Goal: Complete application form

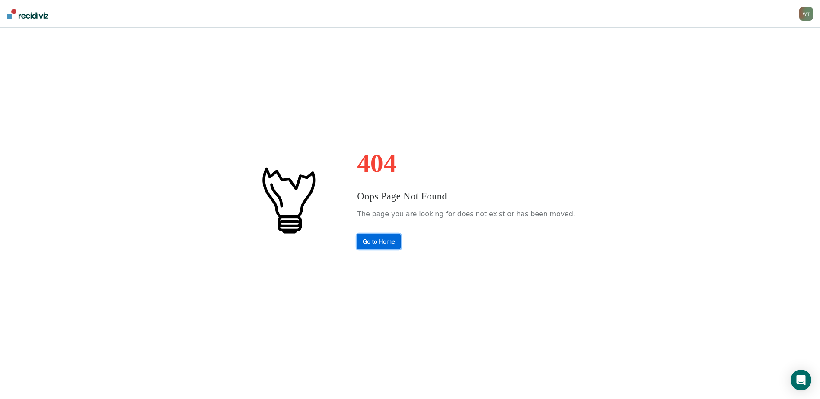
click at [386, 239] on link "Go to Home" at bounding box center [379, 241] width 44 height 15
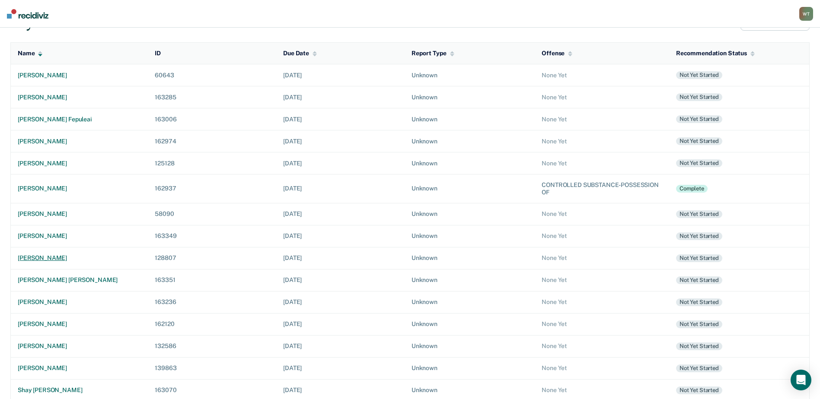
scroll to position [69, 0]
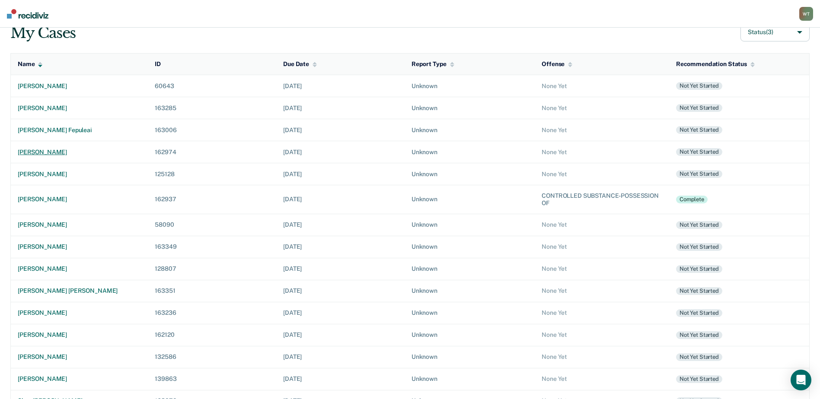
click at [76, 149] on div "cobay raekwon jarrett" at bounding box center [79, 152] width 123 height 7
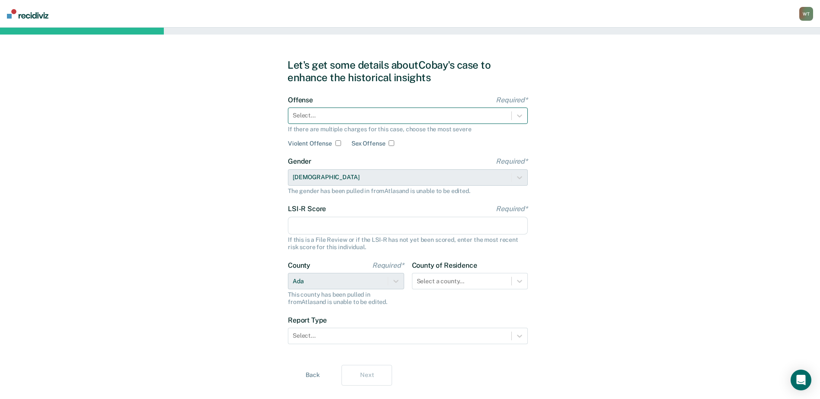
click at [329, 117] on div at bounding box center [400, 115] width 214 height 9
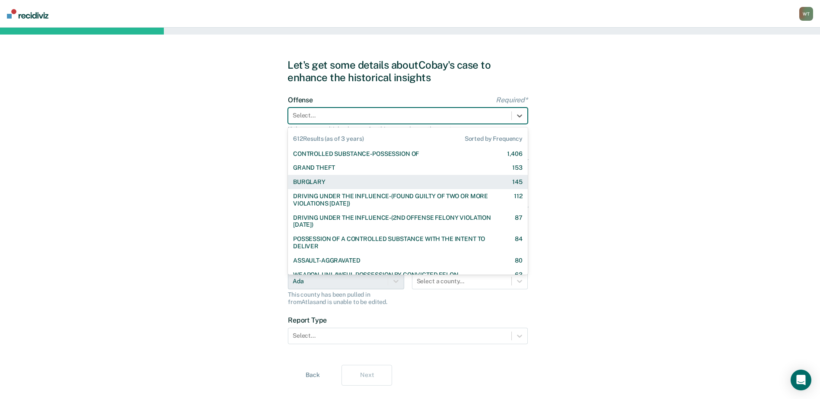
click at [326, 182] on div "BURGLARY 145" at bounding box center [408, 182] width 230 height 7
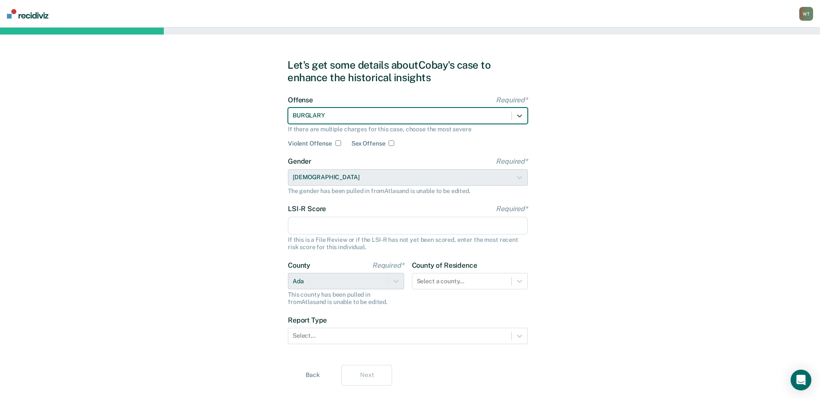
drag, startPoint x: 315, startPoint y: 226, endPoint x: 268, endPoint y: 227, distance: 47.1
click at [315, 226] on input "LSI-R Score Required*" at bounding box center [408, 226] width 240 height 18
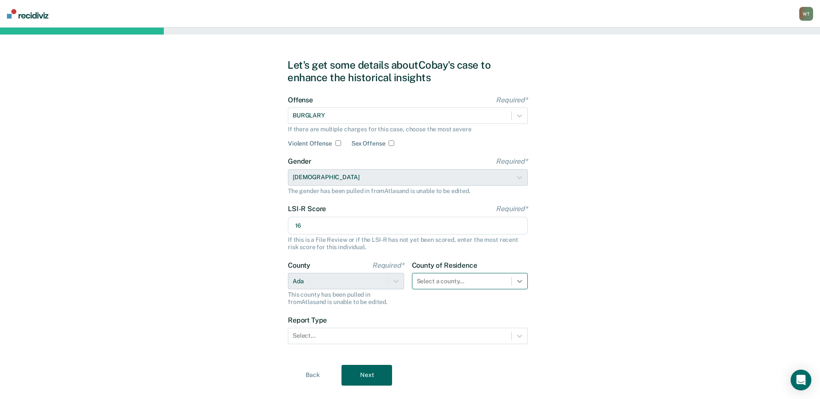
type input "16"
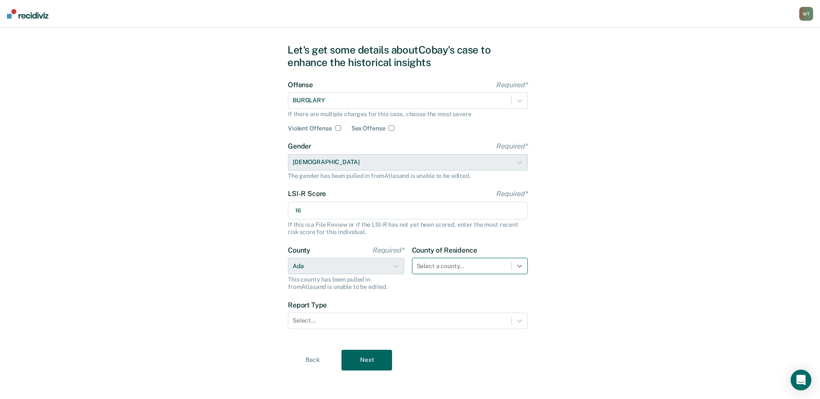
click at [524, 274] on div "Select a county..." at bounding box center [470, 266] width 116 height 16
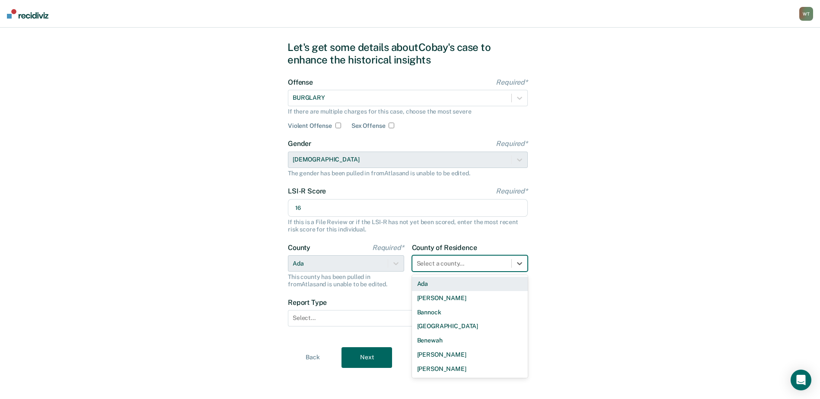
click at [423, 281] on div "Ada" at bounding box center [470, 284] width 116 height 14
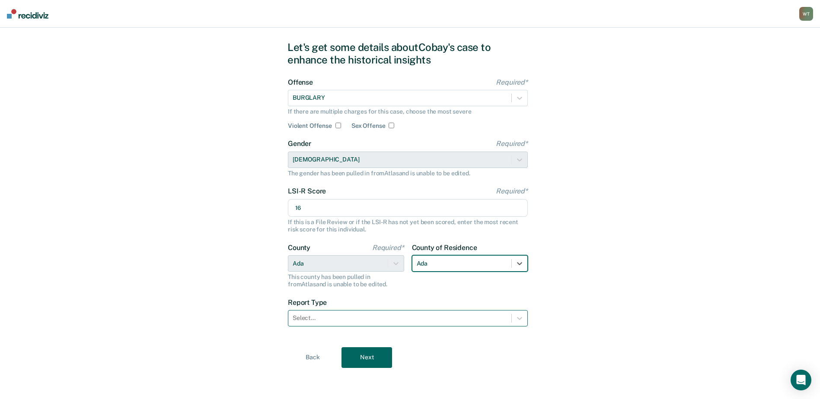
drag, startPoint x: 519, startPoint y: 319, endPoint x: 477, endPoint y: 318, distance: 41.9
click at [519, 319] on icon at bounding box center [519, 318] width 9 height 9
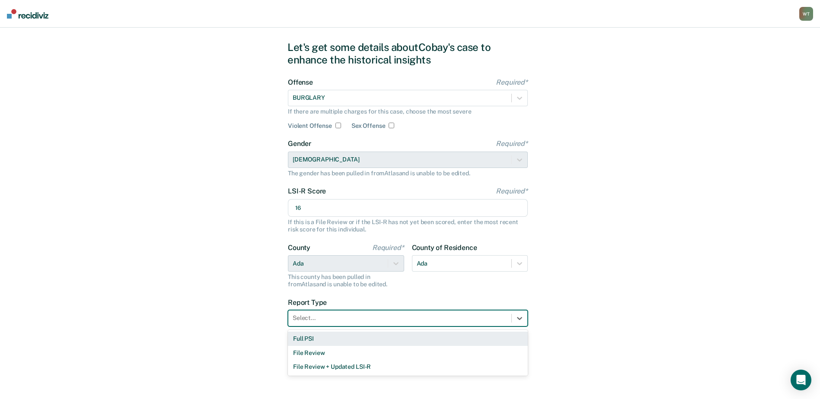
click at [310, 335] on div "Full PSI" at bounding box center [408, 339] width 240 height 14
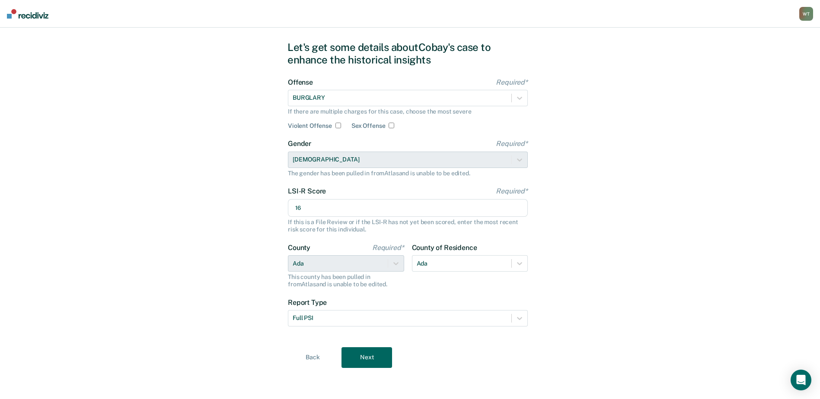
click at [367, 362] on button "Next" at bounding box center [366, 358] width 51 height 21
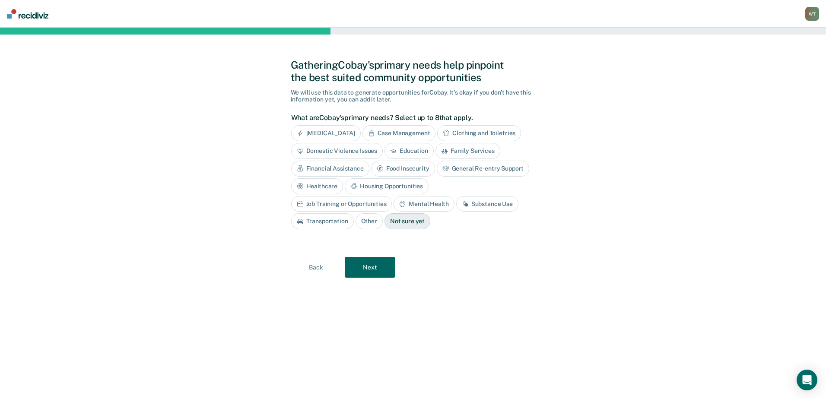
click at [394, 200] on div "Mental Health" at bounding box center [424, 204] width 61 height 16
click at [392, 196] on div "Job Training or Opportunities" at bounding box center [341, 204] width 101 height 16
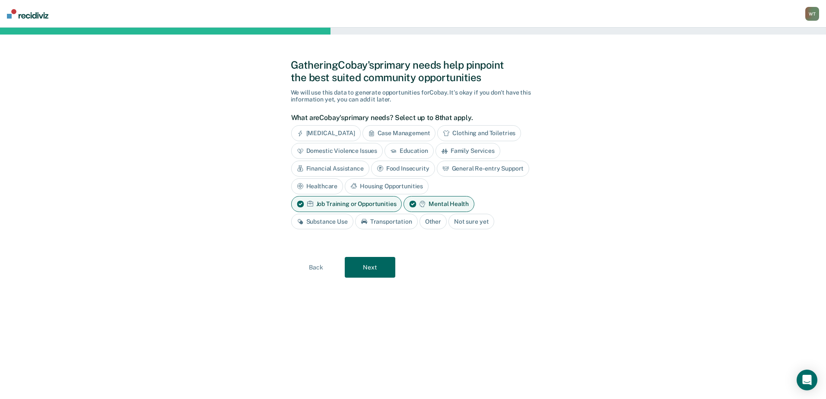
click at [375, 270] on button "Next" at bounding box center [370, 267] width 51 height 21
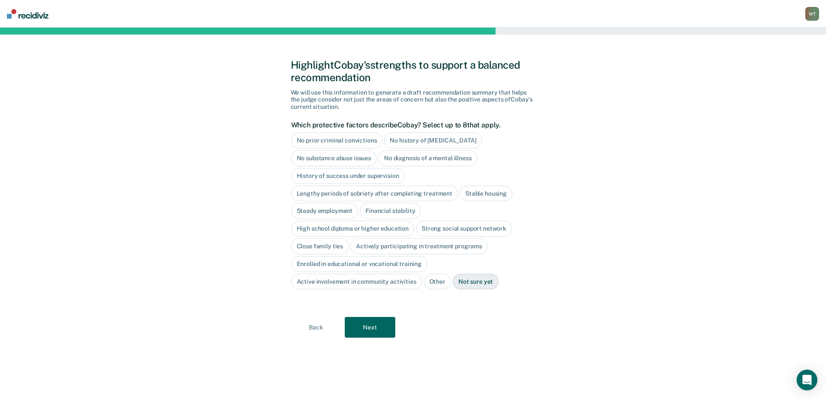
click at [321, 244] on div "Close family ties" at bounding box center [320, 247] width 58 height 16
click at [350, 227] on div "High school diploma or higher education" at bounding box center [353, 229] width 124 height 16
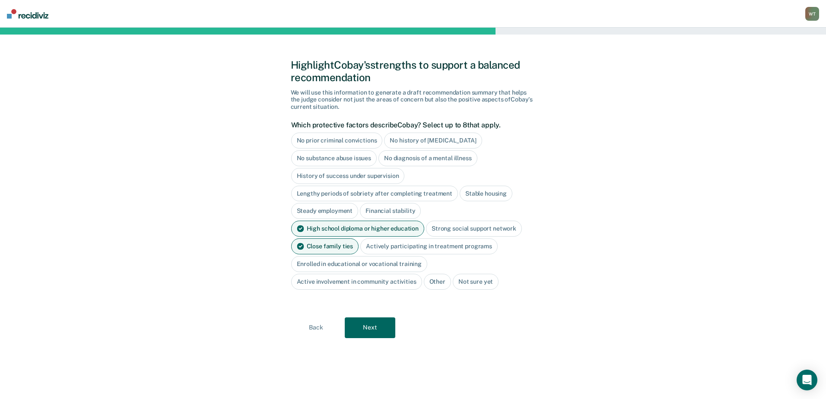
click at [364, 328] on button "Next" at bounding box center [370, 328] width 51 height 21
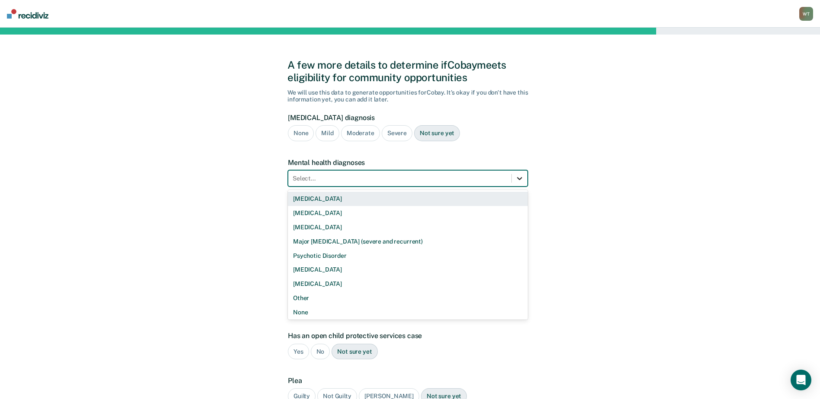
drag, startPoint x: 524, startPoint y: 178, endPoint x: 519, endPoint y: 174, distance: 6.4
click at [523, 178] on div at bounding box center [520, 179] width 16 height 16
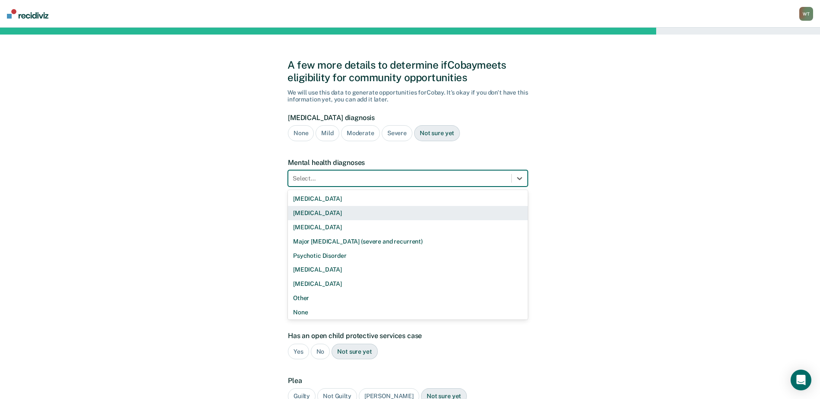
click at [297, 132] on div "None" at bounding box center [301, 133] width 26 height 16
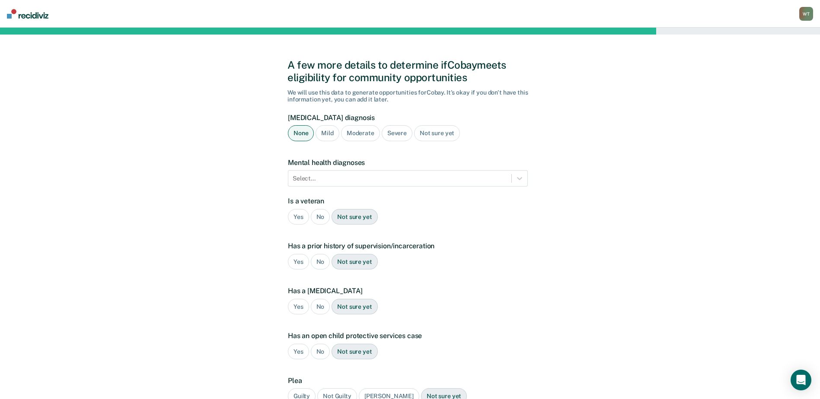
click at [319, 216] on div "No" at bounding box center [320, 217] width 19 height 16
click at [294, 262] on div "Yes" at bounding box center [298, 262] width 21 height 16
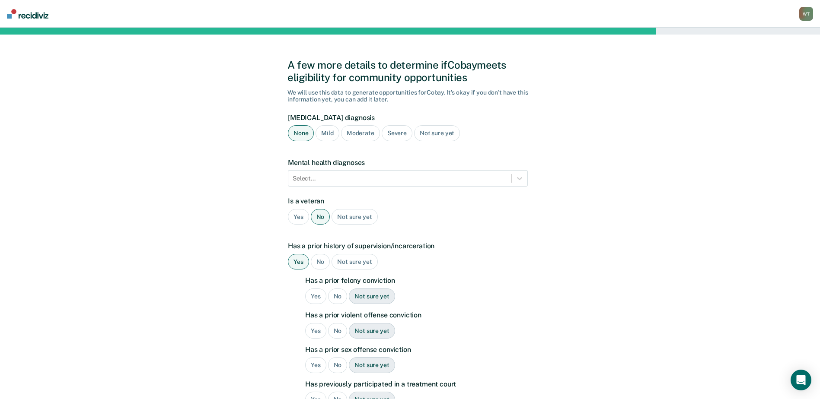
click at [338, 296] on div "No" at bounding box center [337, 297] width 19 height 16
click at [338, 329] on div "No" at bounding box center [337, 331] width 19 height 16
click at [338, 363] on div "No" at bounding box center [337, 365] width 19 height 16
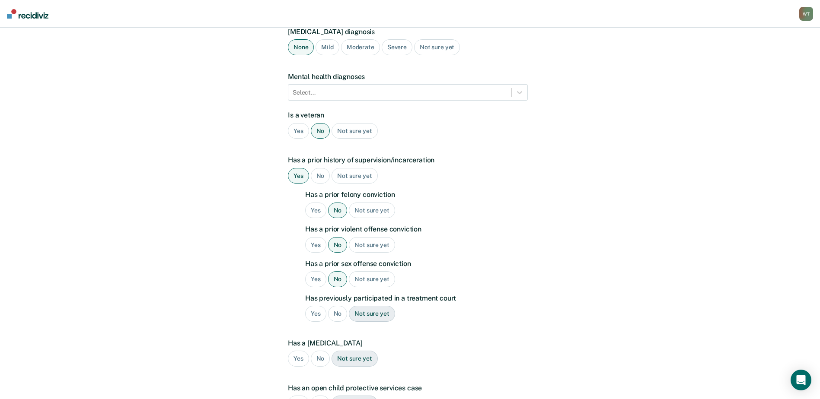
scroll to position [86, 0]
click at [339, 314] on div "No" at bounding box center [337, 314] width 19 height 16
click at [320, 362] on div "No" at bounding box center [320, 359] width 19 height 16
click at [348, 356] on div "Not sure yet" at bounding box center [355, 359] width 46 height 16
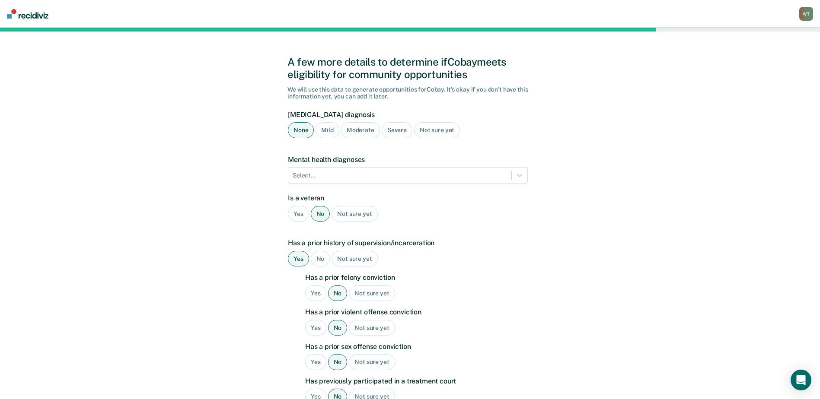
scroll to position [0, 0]
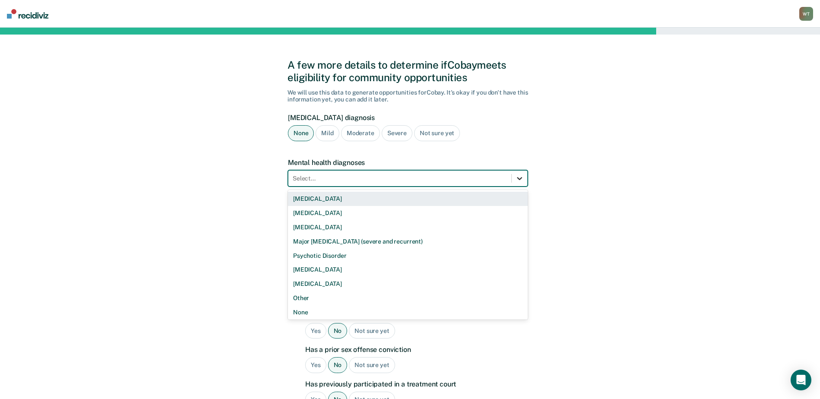
click at [523, 179] on icon at bounding box center [519, 178] width 9 height 9
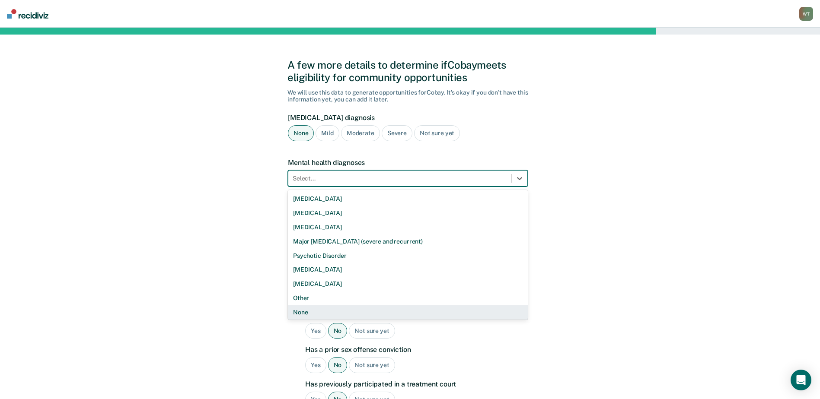
click at [302, 315] on div "None" at bounding box center [408, 313] width 240 height 14
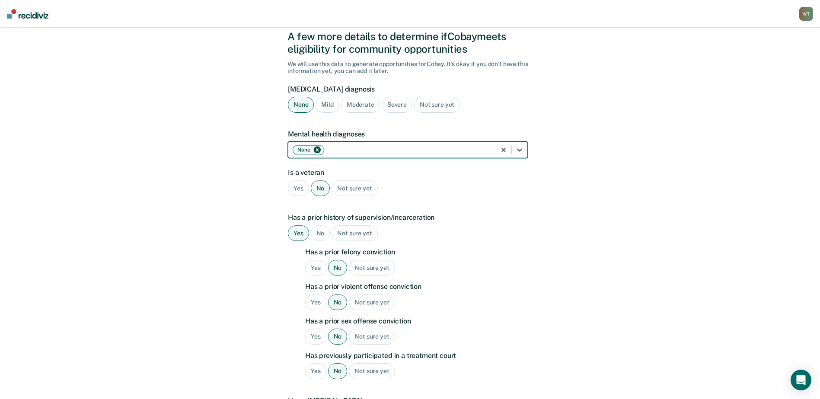
scroll to position [86, 0]
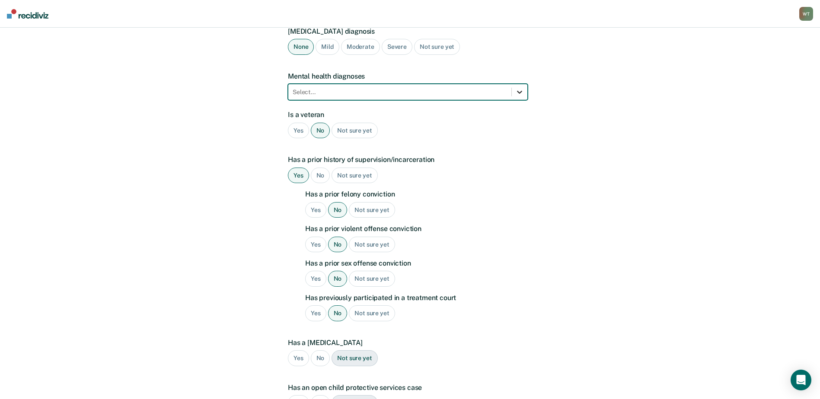
click at [516, 90] on icon at bounding box center [519, 92] width 9 height 9
click at [519, 94] on icon at bounding box center [519, 92] width 9 height 9
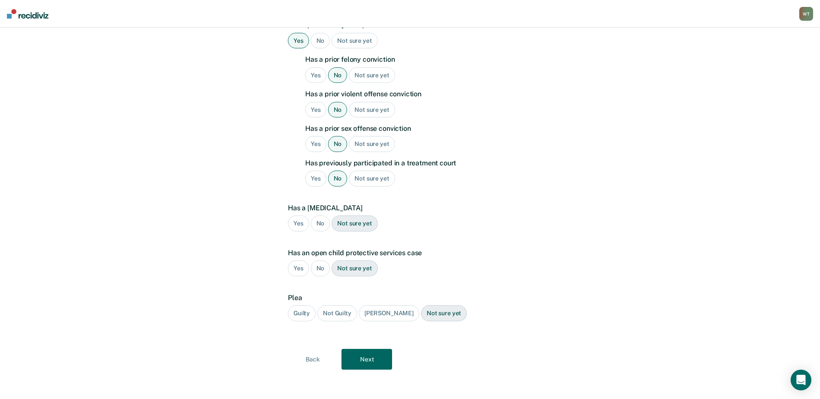
scroll to position [223, 0]
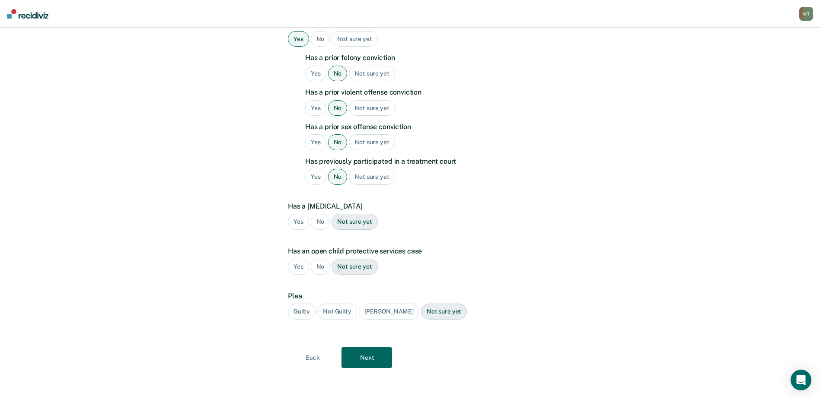
click at [317, 267] on div "No" at bounding box center [320, 267] width 19 height 16
click at [297, 311] on div "Guilty" at bounding box center [302, 312] width 28 height 16
click at [373, 358] on button "Next" at bounding box center [366, 358] width 51 height 21
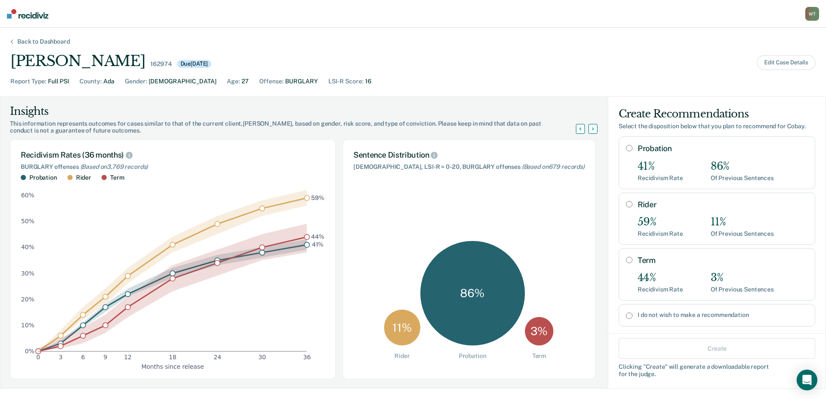
click at [626, 204] on input "Rider" at bounding box center [629, 204] width 6 height 7
radio input "true"
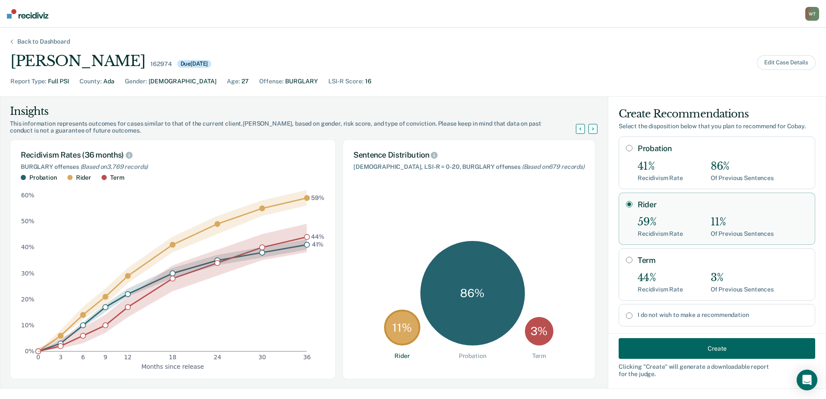
click at [692, 346] on button "Create" at bounding box center [717, 348] width 197 height 21
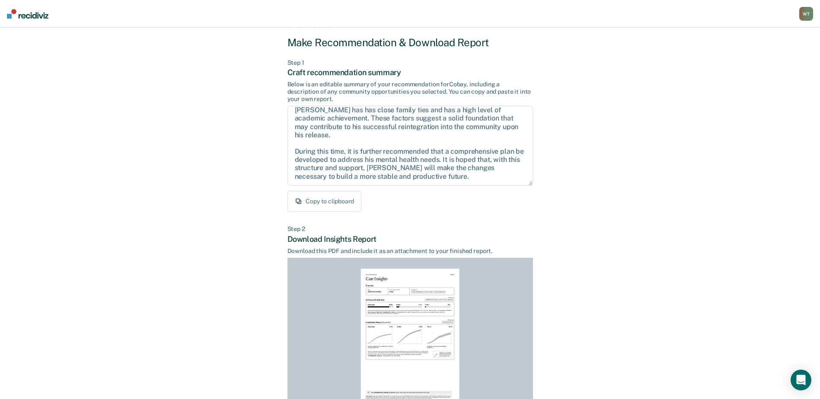
scroll to position [93, 0]
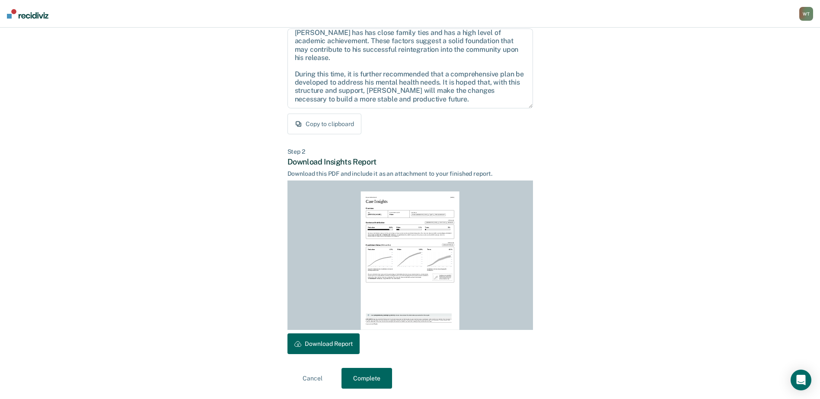
click at [333, 342] on button "Download Report" at bounding box center [323, 344] width 72 height 21
click at [360, 376] on button "Complete" at bounding box center [366, 378] width 51 height 21
